Goal: Check status

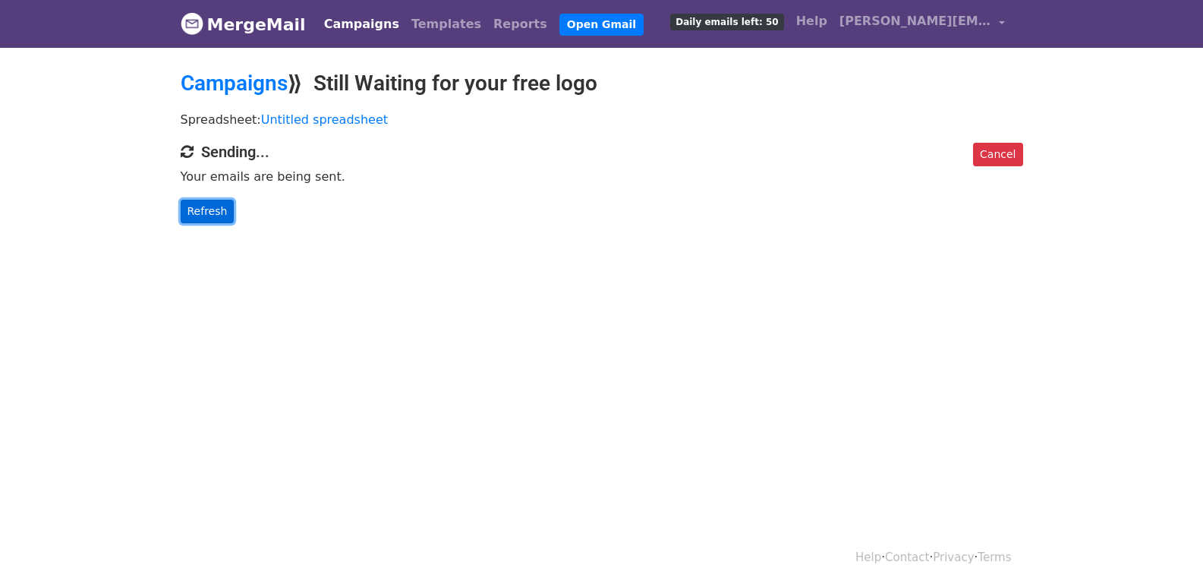
click at [208, 215] on link "Refresh" at bounding box center [208, 212] width 54 height 24
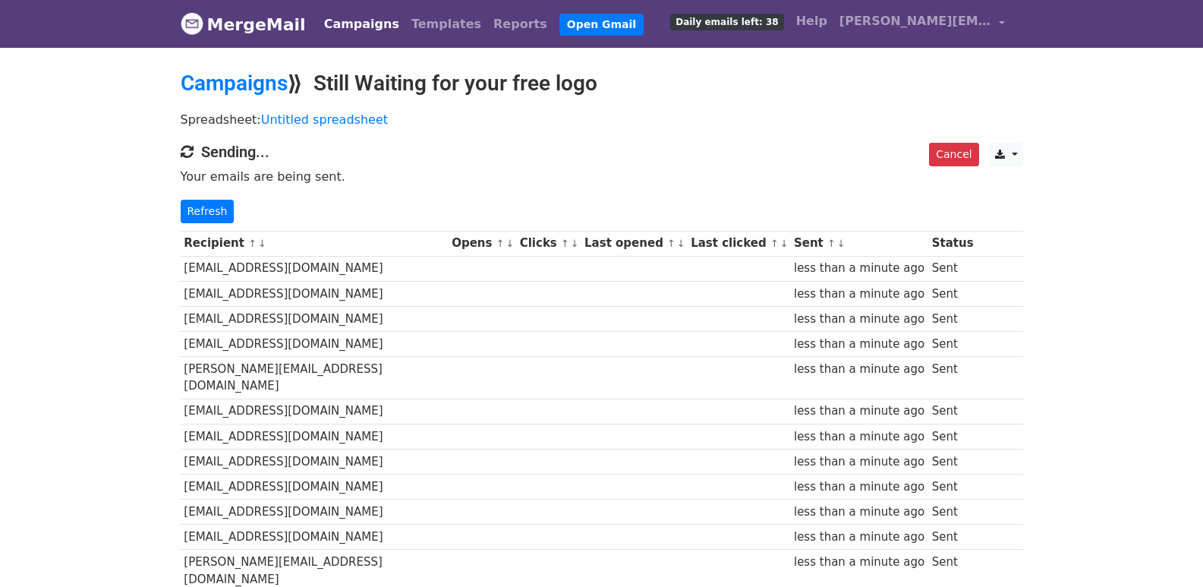
click at [201, 197] on div "Cancel CSV Excel Sending... Your emails are being sent. Refresh" at bounding box center [601, 183] width 865 height 80
click at [202, 206] on link "Refresh" at bounding box center [208, 212] width 54 height 24
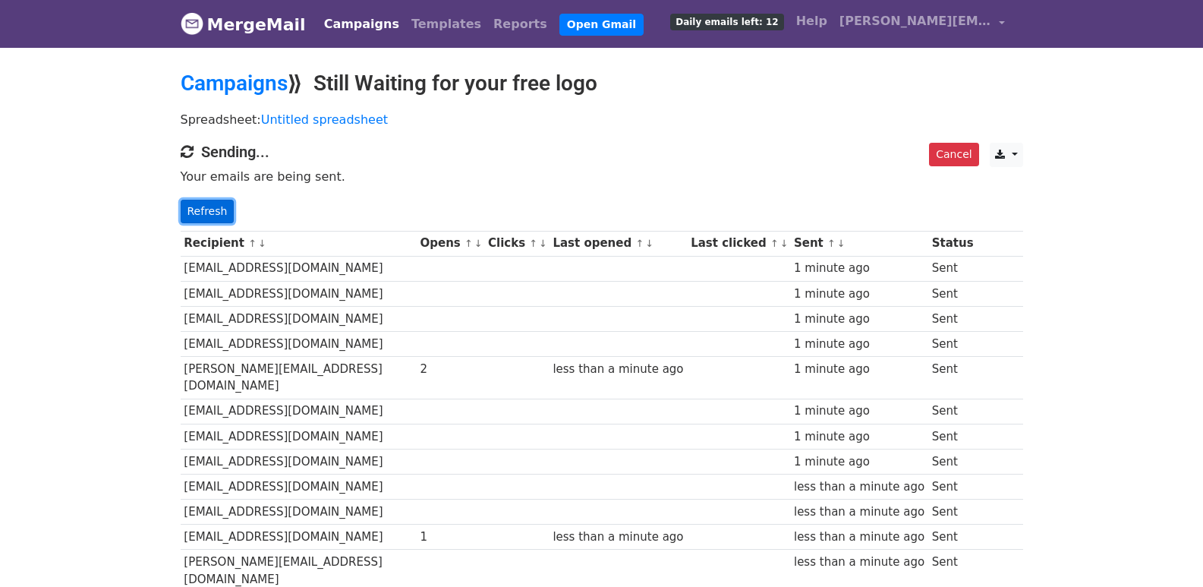
click at [196, 202] on link "Refresh" at bounding box center [208, 212] width 54 height 24
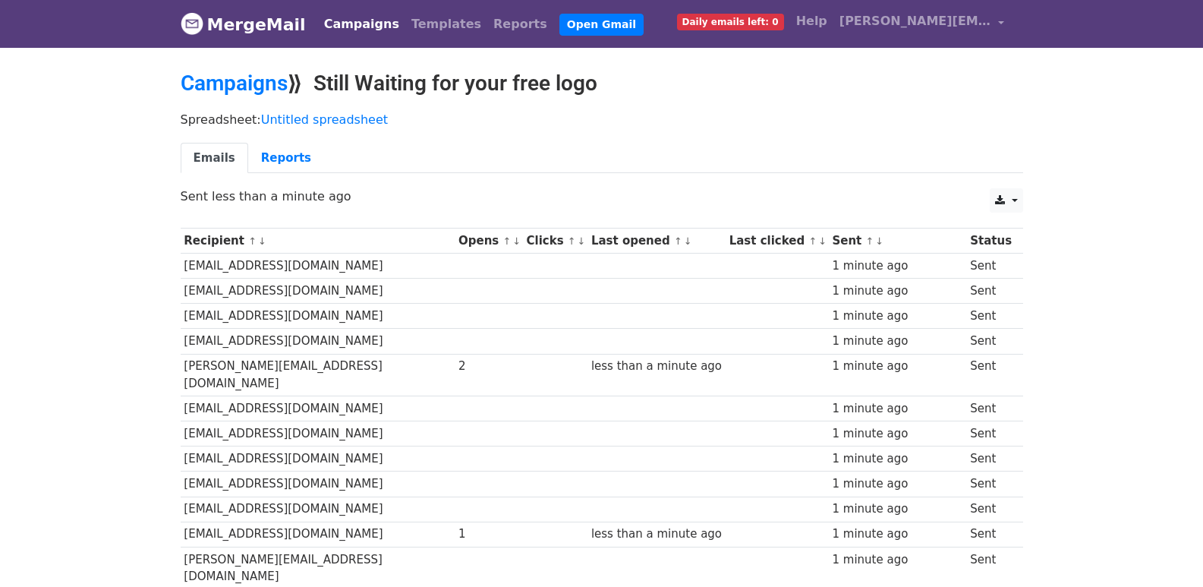
scroll to position [278, 0]
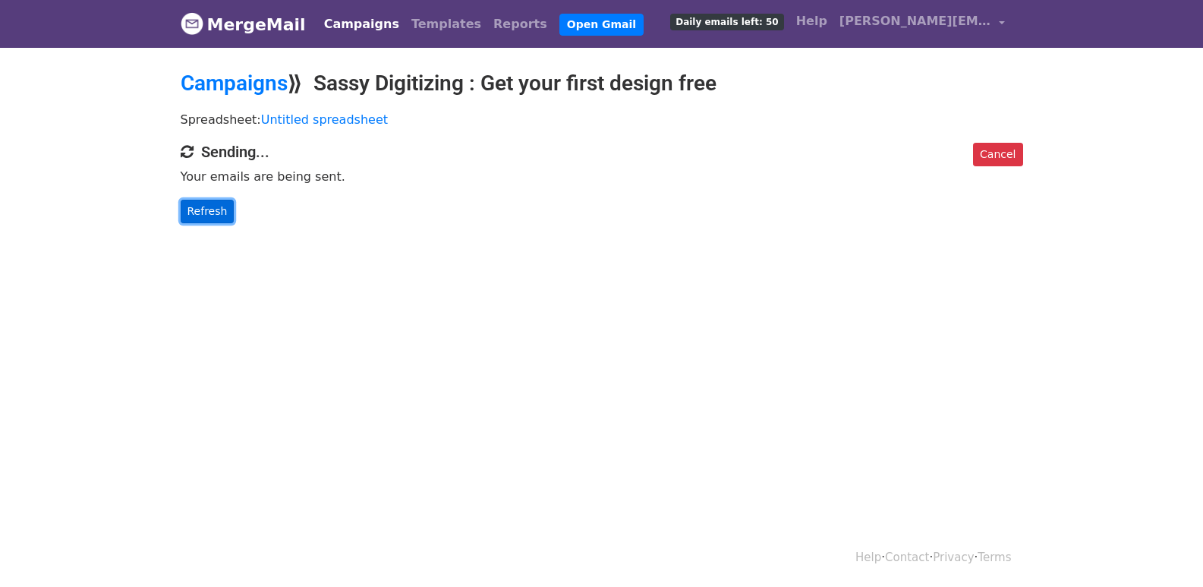
click at [208, 212] on link "Refresh" at bounding box center [208, 212] width 54 height 24
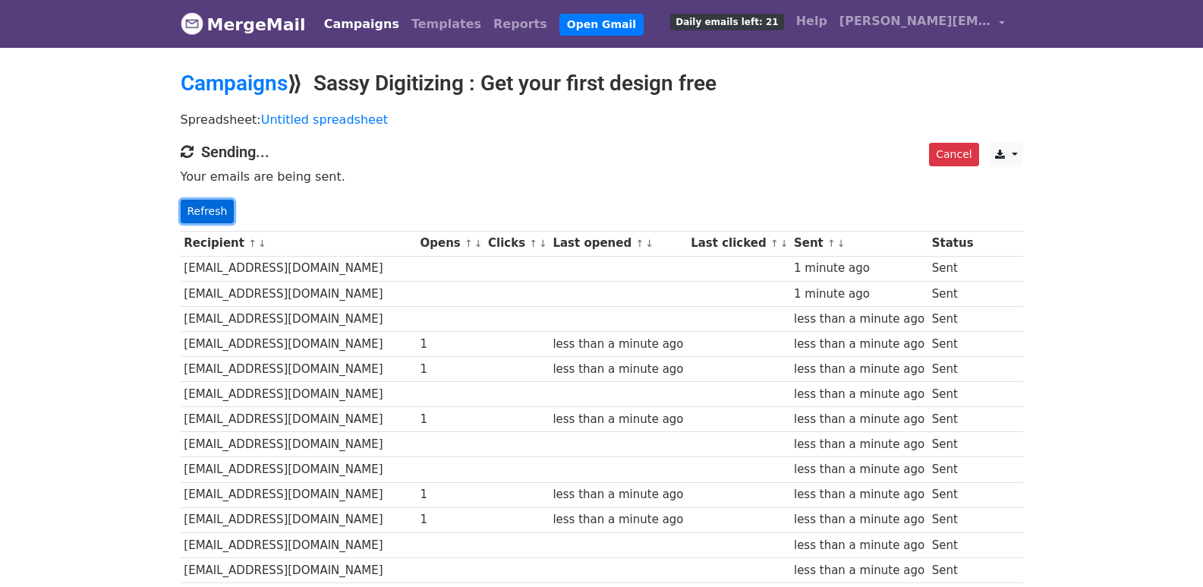
click at [223, 212] on link "Refresh" at bounding box center [208, 212] width 54 height 24
